Goal: Browse casually: Explore the website without a specific task or goal

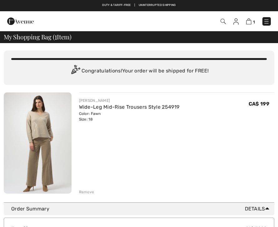
click at [84, 196] on div "You are only CA$ 0.00 away from FREE SHIPPING! Continue Shopping > Congratulati…" at bounding box center [139, 122] width 271 height 159
click at [85, 191] on div "Remove" at bounding box center [86, 192] width 15 height 6
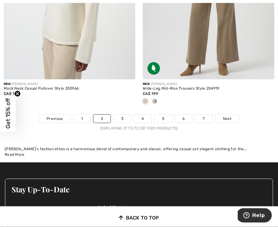
scroll to position [4351, 0]
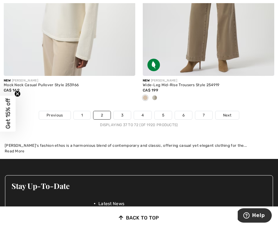
click at [123, 111] on link "3" at bounding box center [122, 115] width 17 height 8
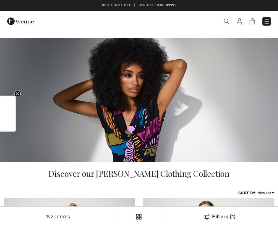
checkbox input "true"
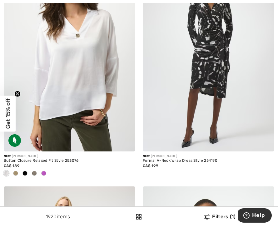
scroll to position [696, 0]
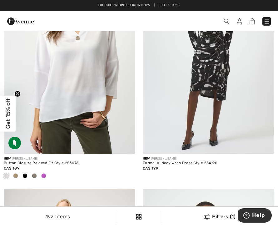
click at [17, 175] on span at bounding box center [15, 176] width 5 height 5
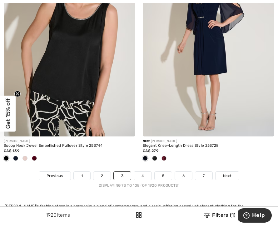
scroll to position [4271, 0]
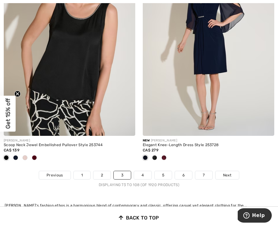
click at [141, 174] on link "4" at bounding box center [142, 175] width 17 height 8
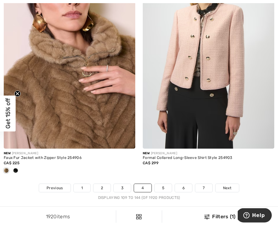
scroll to position [4278, 0]
click at [164, 185] on link "5" at bounding box center [163, 188] width 17 height 8
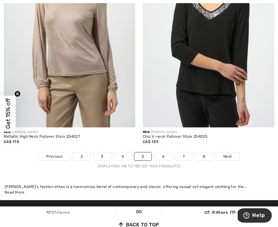
scroll to position [4253, 0]
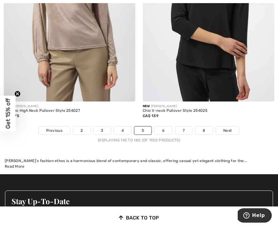
click at [159, 127] on link "6" at bounding box center [163, 131] width 17 height 8
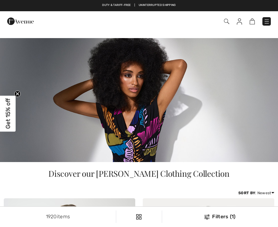
checkbox input "true"
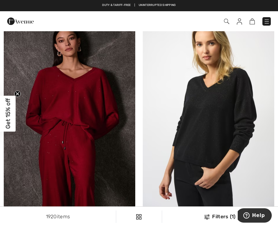
scroll to position [1096, 0]
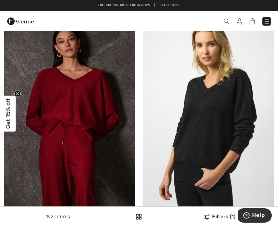
click at [31, 175] on img at bounding box center [70, 110] width 132 height 198
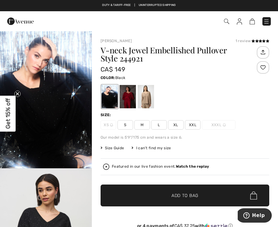
click at [129, 98] on div at bounding box center [128, 96] width 16 height 23
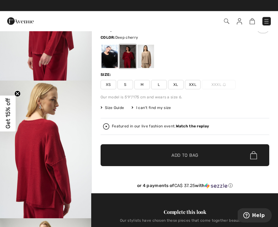
scroll to position [40, 0]
